Goal: Information Seeking & Learning: Understand process/instructions

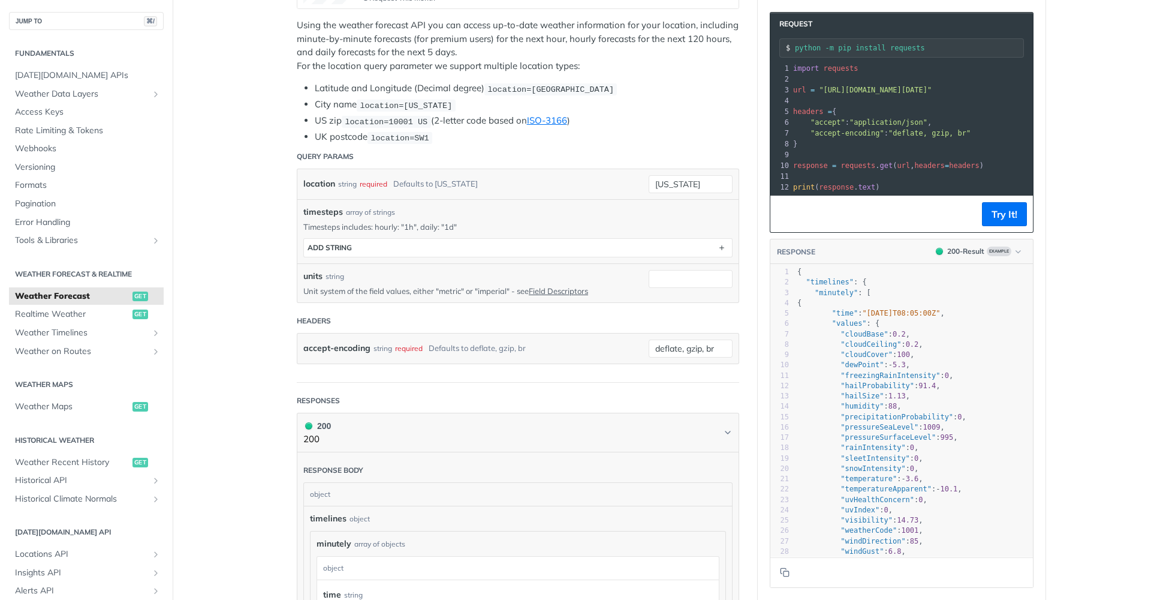
scroll to position [202, 0]
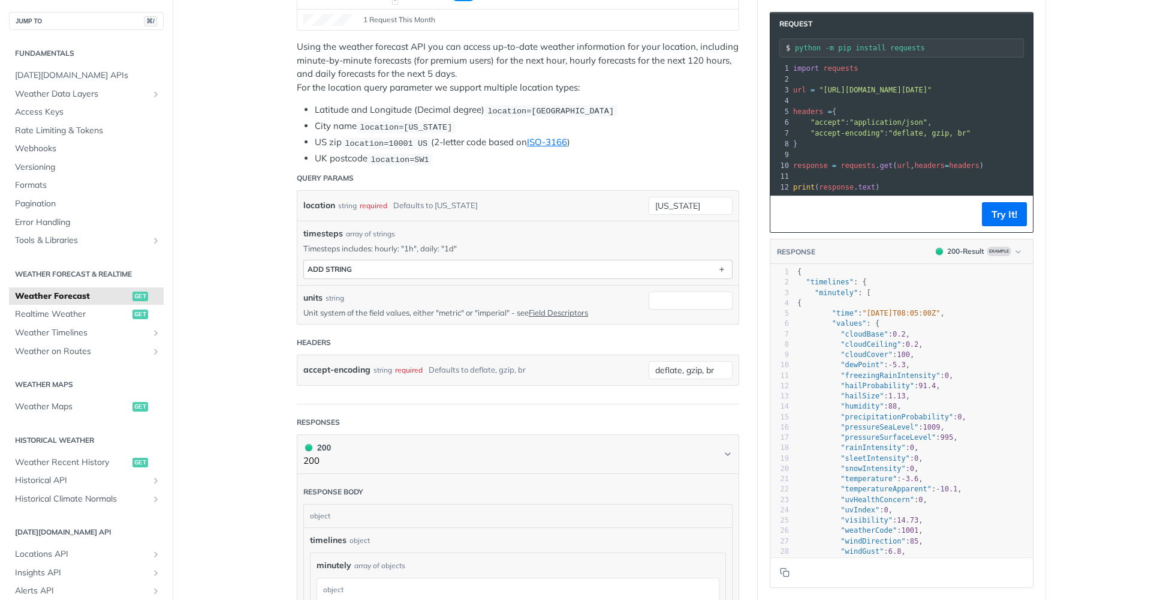
click at [574, 270] on button "ADD string" at bounding box center [518, 269] width 428 height 18
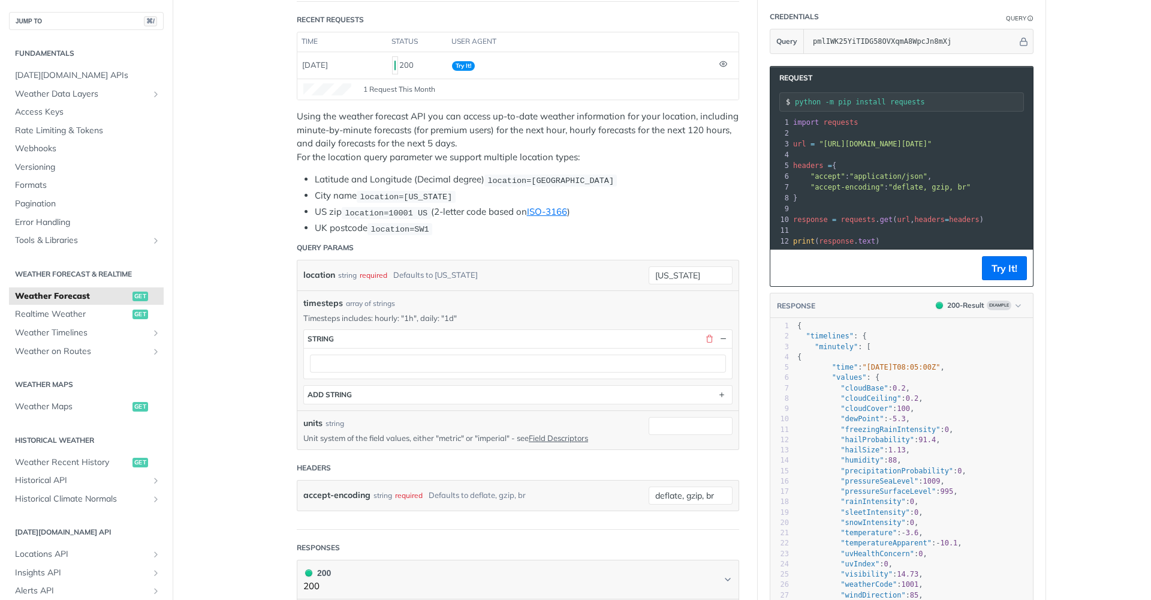
scroll to position [138, 0]
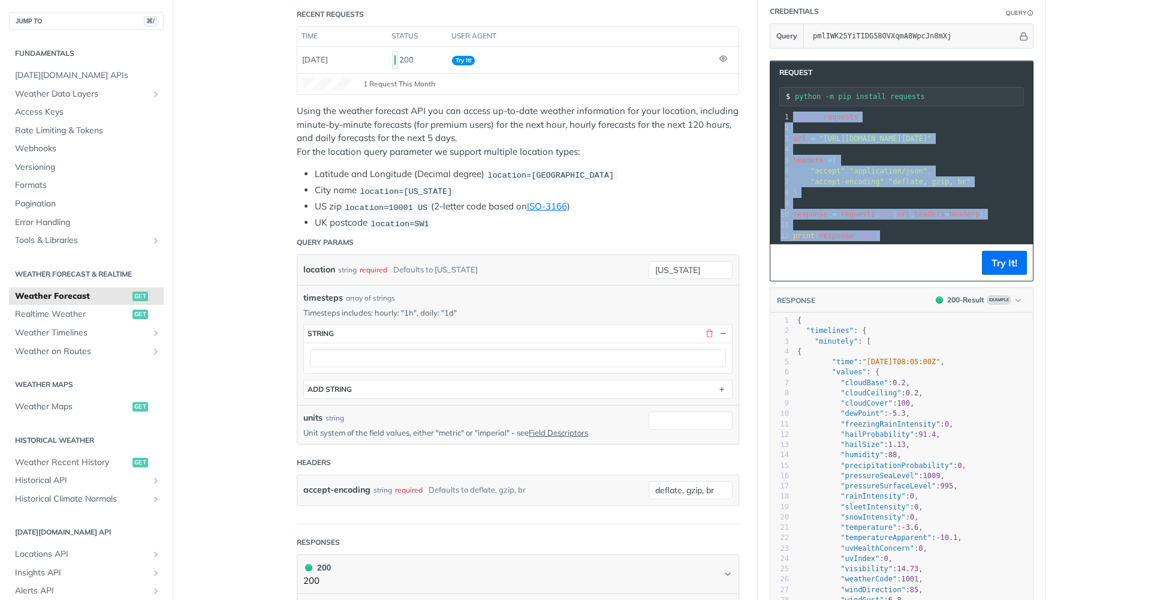
drag, startPoint x: 894, startPoint y: 235, endPoint x: 772, endPoint y: 114, distance: 171.7
click at [791, 114] on div "1 import requests 2 ​ 3 url = "https://api.tomorrow.io/v4/weather/forecast?loca…" at bounding box center [1064, 177] width 547 height 130
copy div "import requests 2 ​ 3 url = "https://api.tomorrow.io/v4/weather/forecast?locati…"
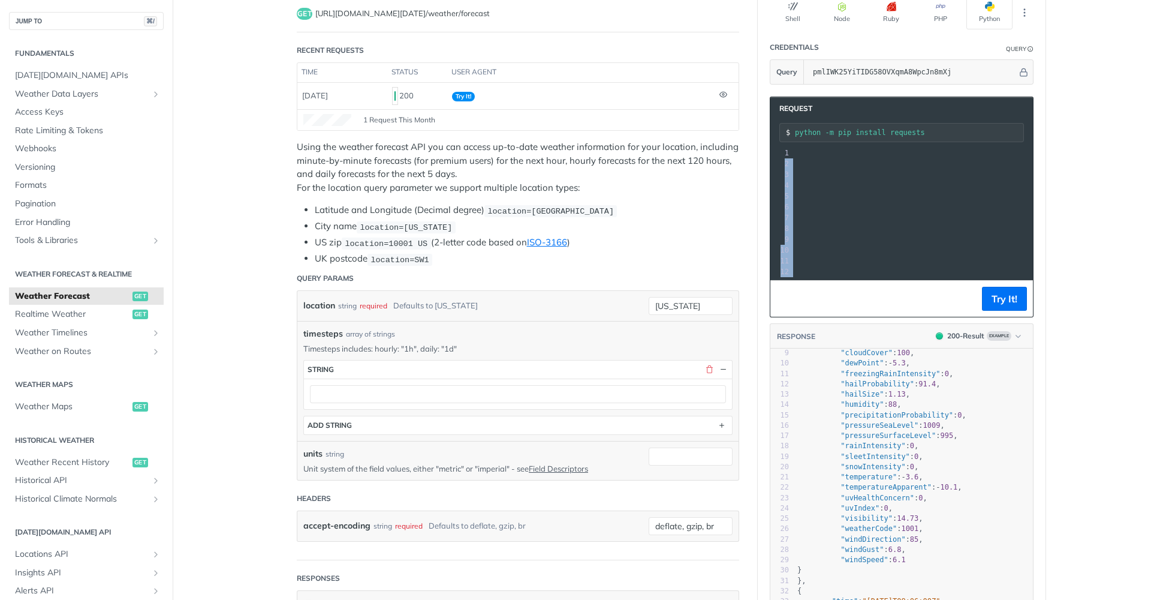
scroll to position [147, 0]
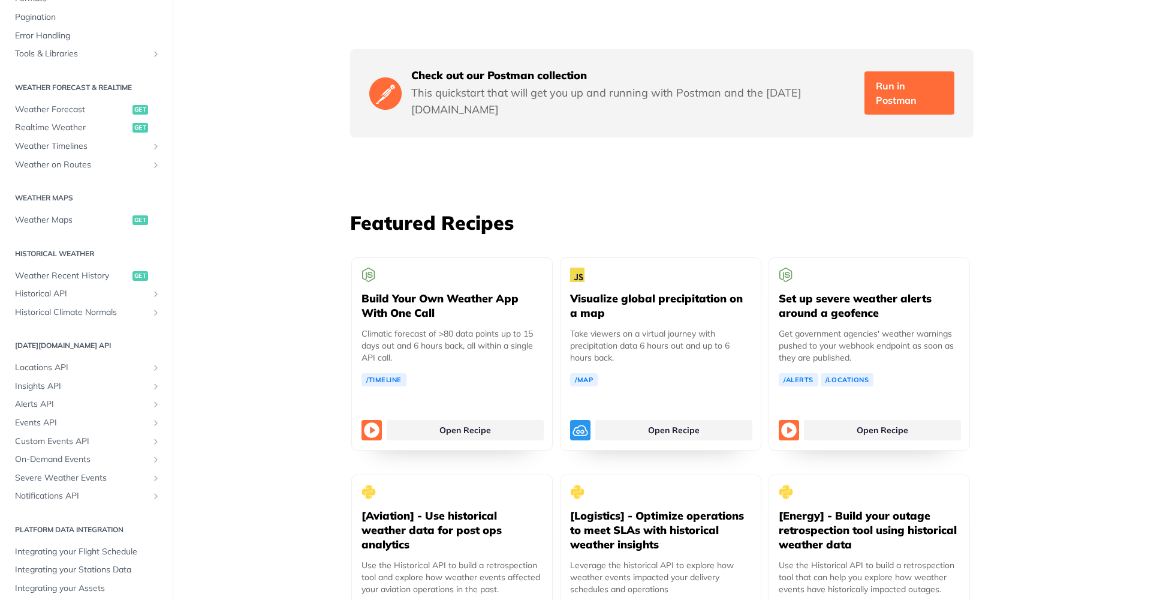
scroll to position [2036, 0]
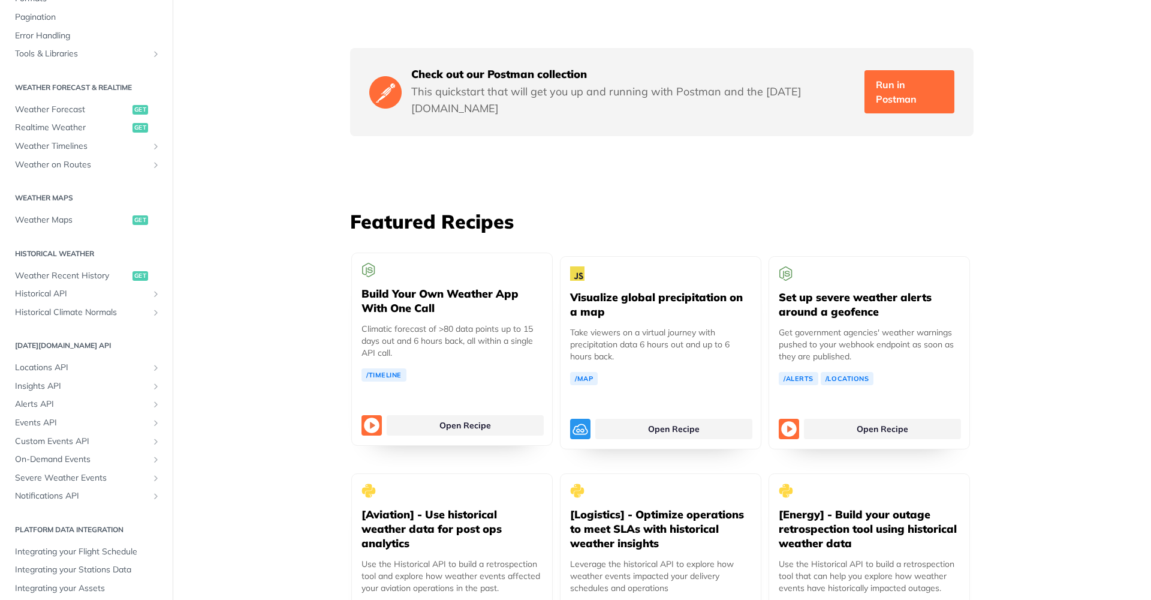
click at [425, 287] on h5 "Build Your Own Weather App With One Call" at bounding box center [452, 301] width 181 height 29
click at [411, 287] on h5 "Build Your Own Weather App With One Call" at bounding box center [452, 301] width 181 height 29
click at [416, 415] on link "Open Recipe" at bounding box center [465, 425] width 157 height 20
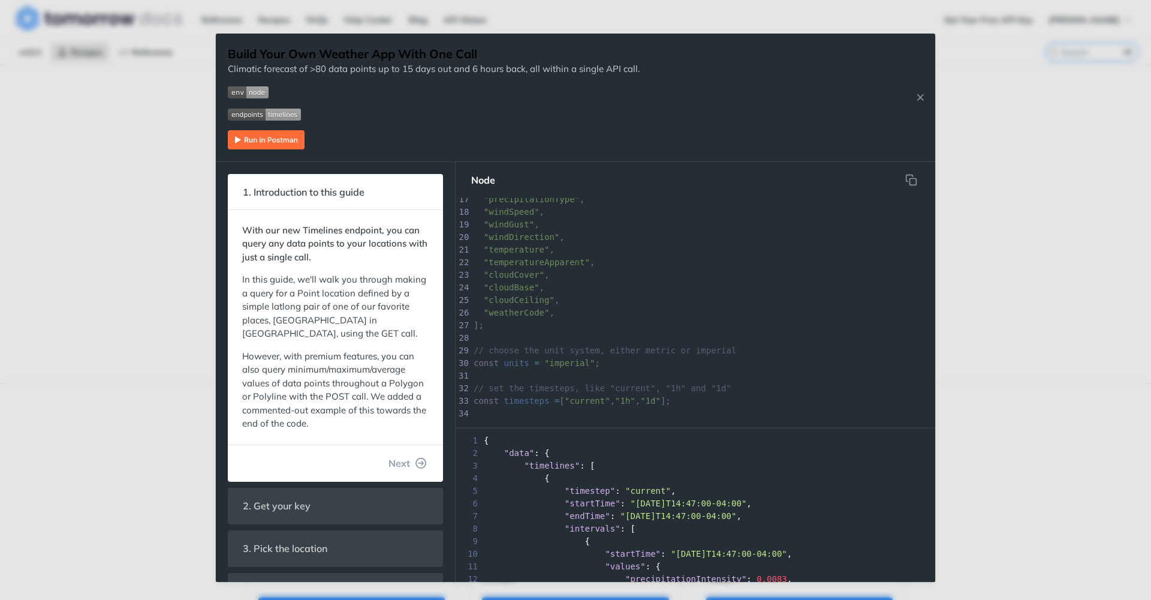
scroll to position [260, 0]
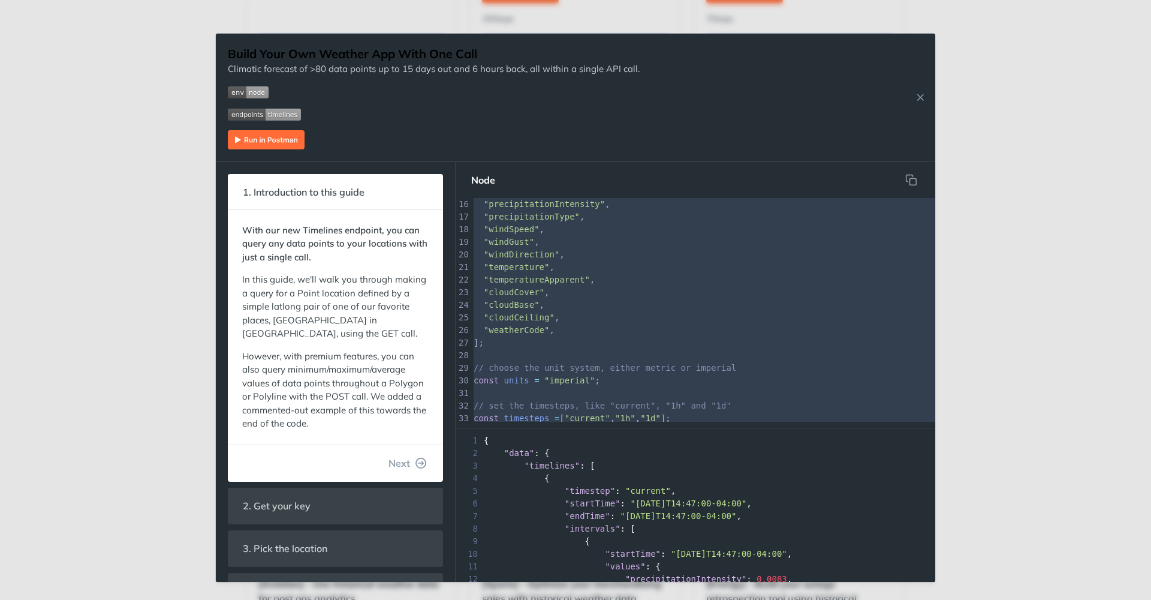
type textarea "const fetch = require("node-fetch"); const queryString = require('query-string'…"
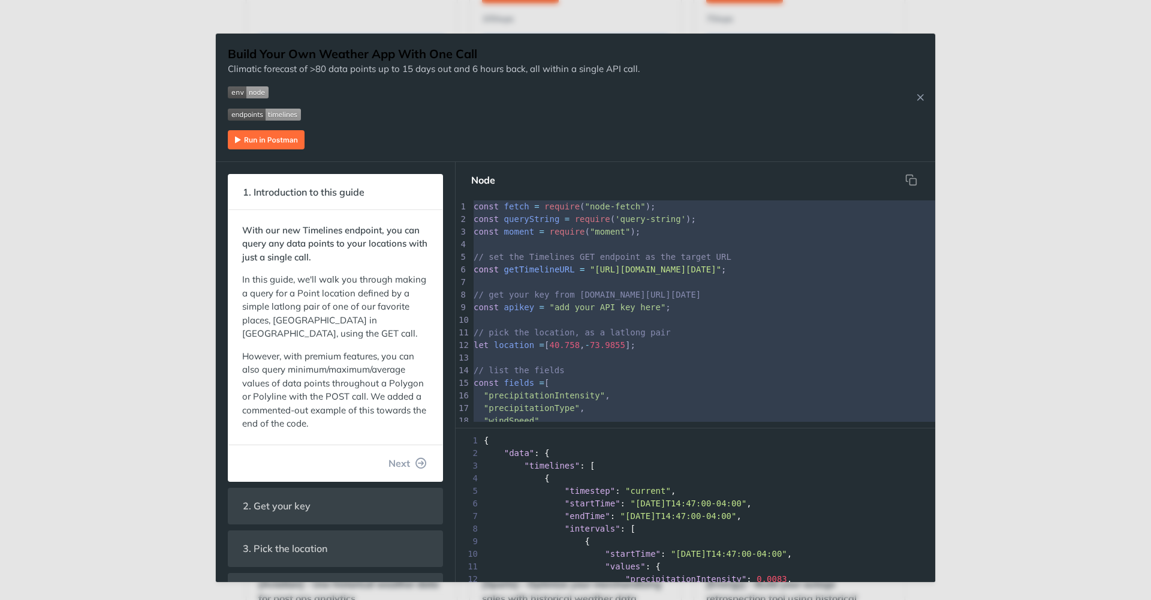
drag, startPoint x: 499, startPoint y: 382, endPoint x: 461, endPoint y: 143, distance: 241.6
click at [916, 180] on icon "hidden" at bounding box center [911, 180] width 12 height 12
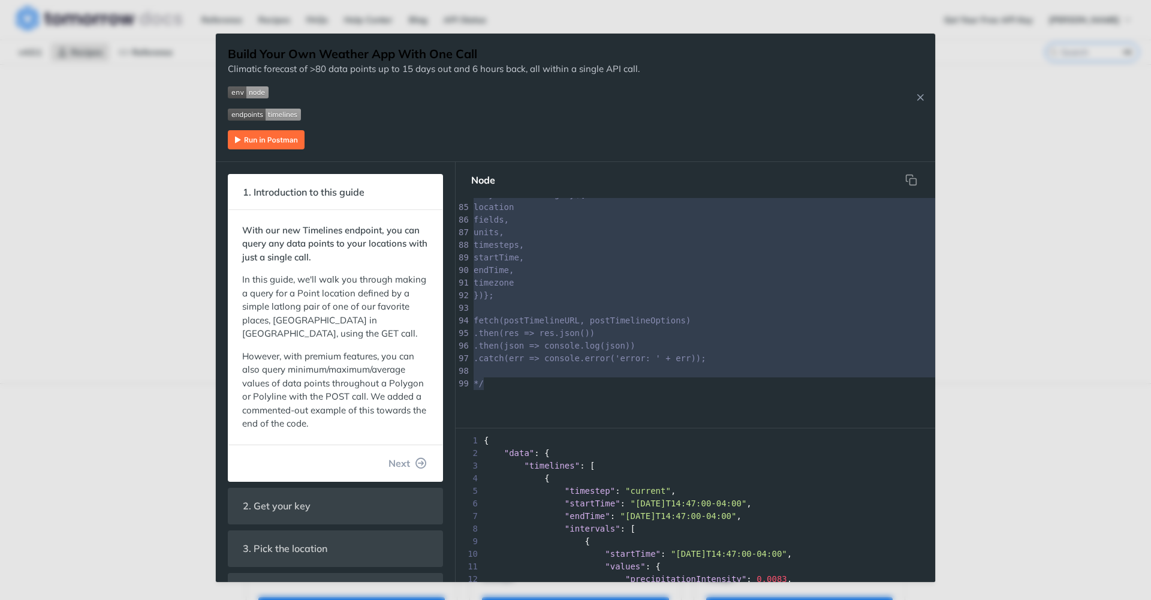
scroll to position [0, 0]
click at [921, 98] on icon "Close Recipe" at bounding box center [920, 97] width 11 height 11
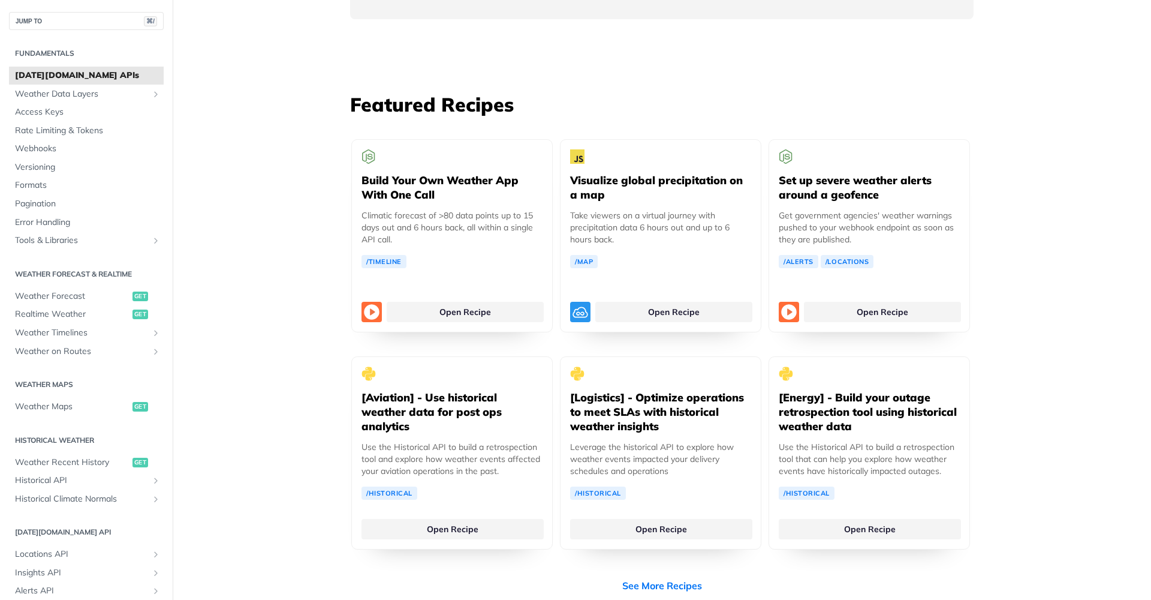
scroll to position [2154, 0]
click at [637, 577] on link "See More Recipes" at bounding box center [662, 584] width 80 height 14
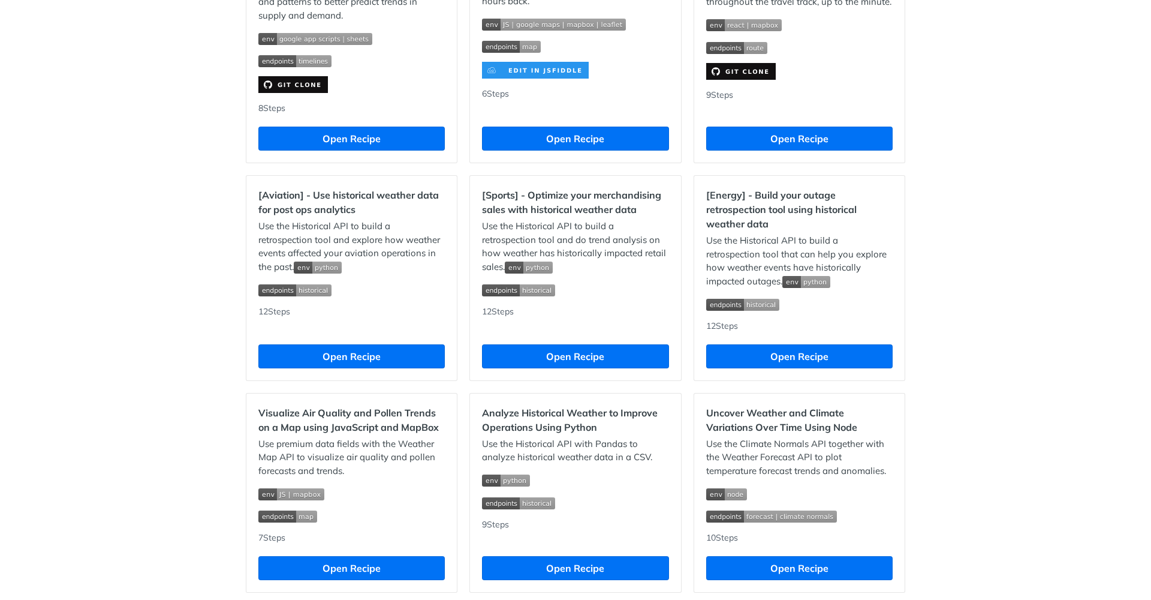
scroll to position [942, 0]
